Goal: Transaction & Acquisition: Download file/media

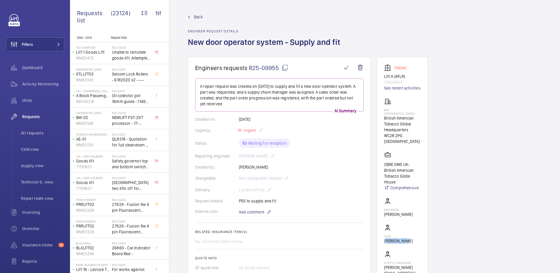
drag, startPoint x: 403, startPoint y: 231, endPoint x: 377, endPoint y: 231, distance: 25.9
click at [377, 231] on wm-front-card "Stopped Lift A (9FLR) 39694626 See recent activities BAT Globe House British Am…" at bounding box center [402, 173] width 51 height 232
click at [390, 88] on link "See recent activities" at bounding box center [402, 88] width 36 height 6
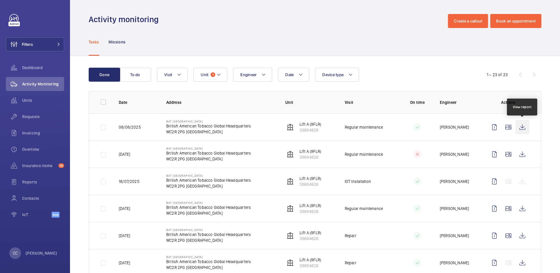
click at [521, 126] on wm-front-icon-button at bounding box center [522, 127] width 14 height 14
